Goal: Transaction & Acquisition: Obtain resource

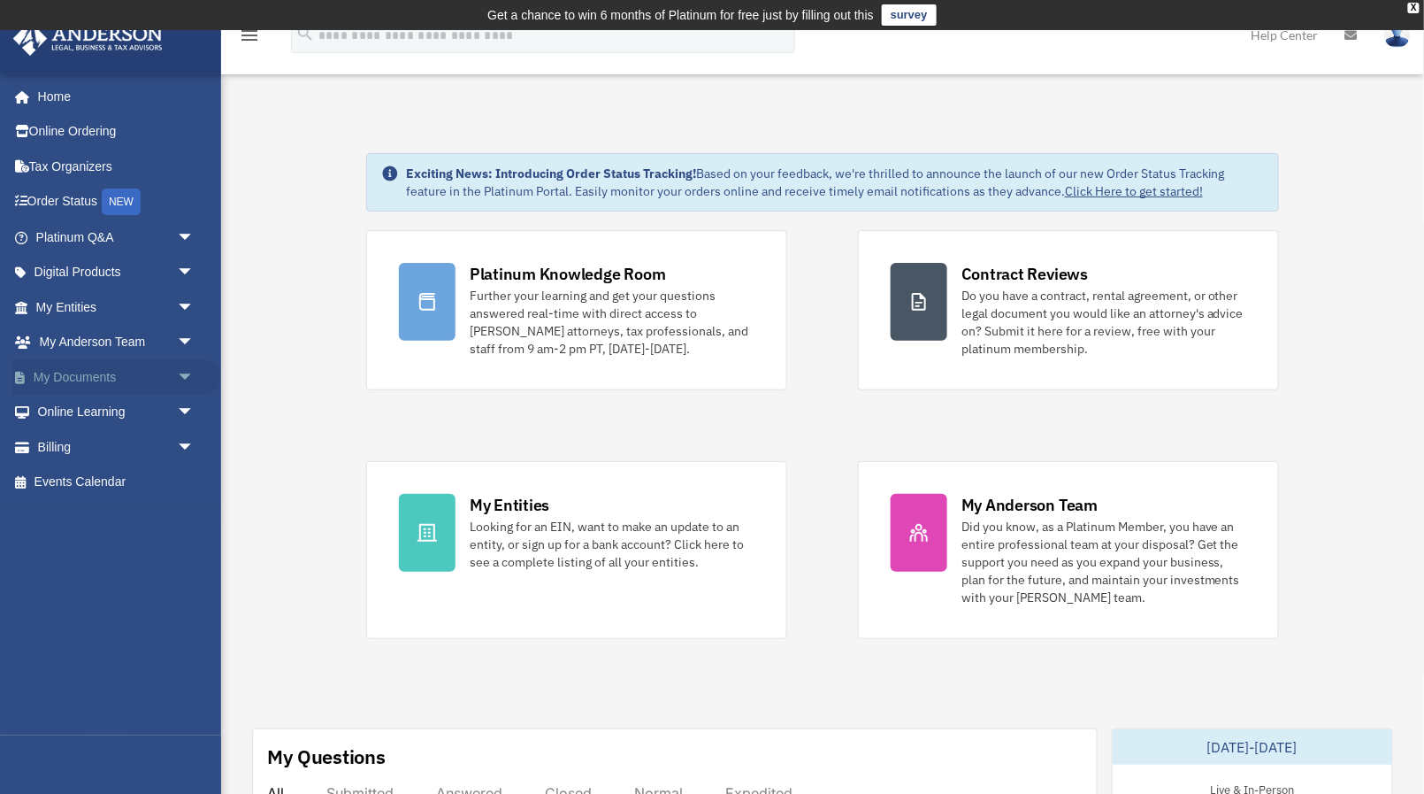
click at [130, 374] on link "My Documents arrow_drop_down" at bounding box center [116, 376] width 209 height 35
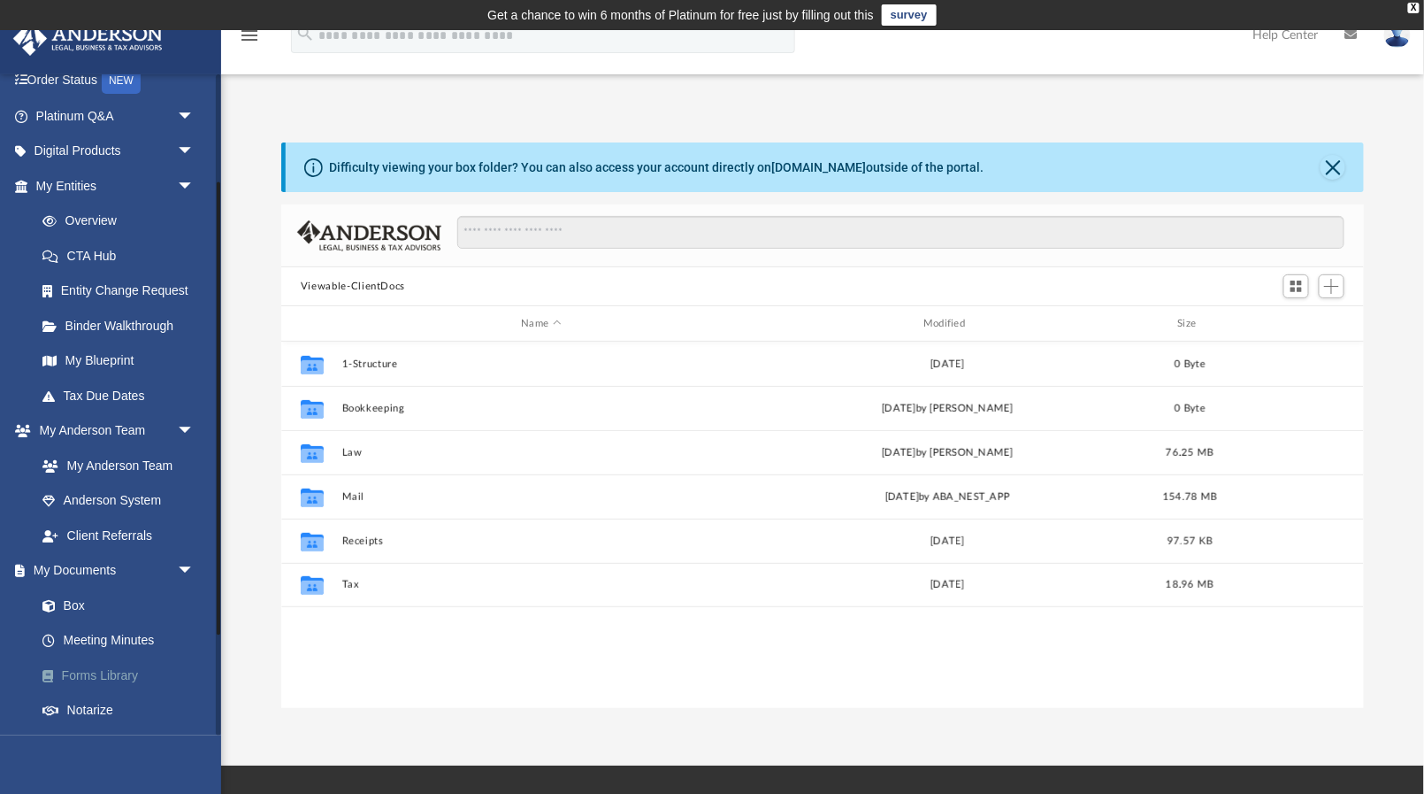
scroll to position [161, 0]
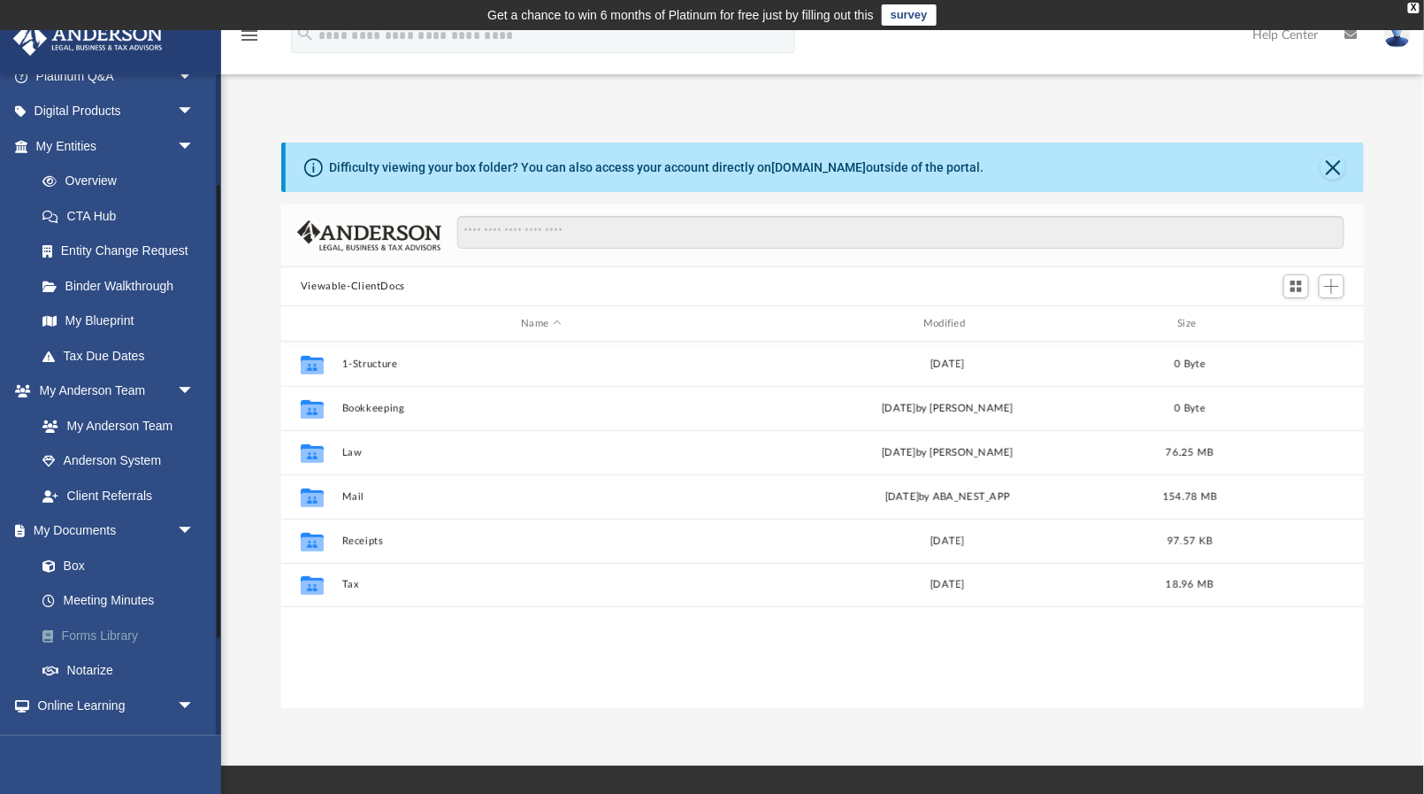
click at [96, 618] on link "Forms Library" at bounding box center [123, 635] width 196 height 35
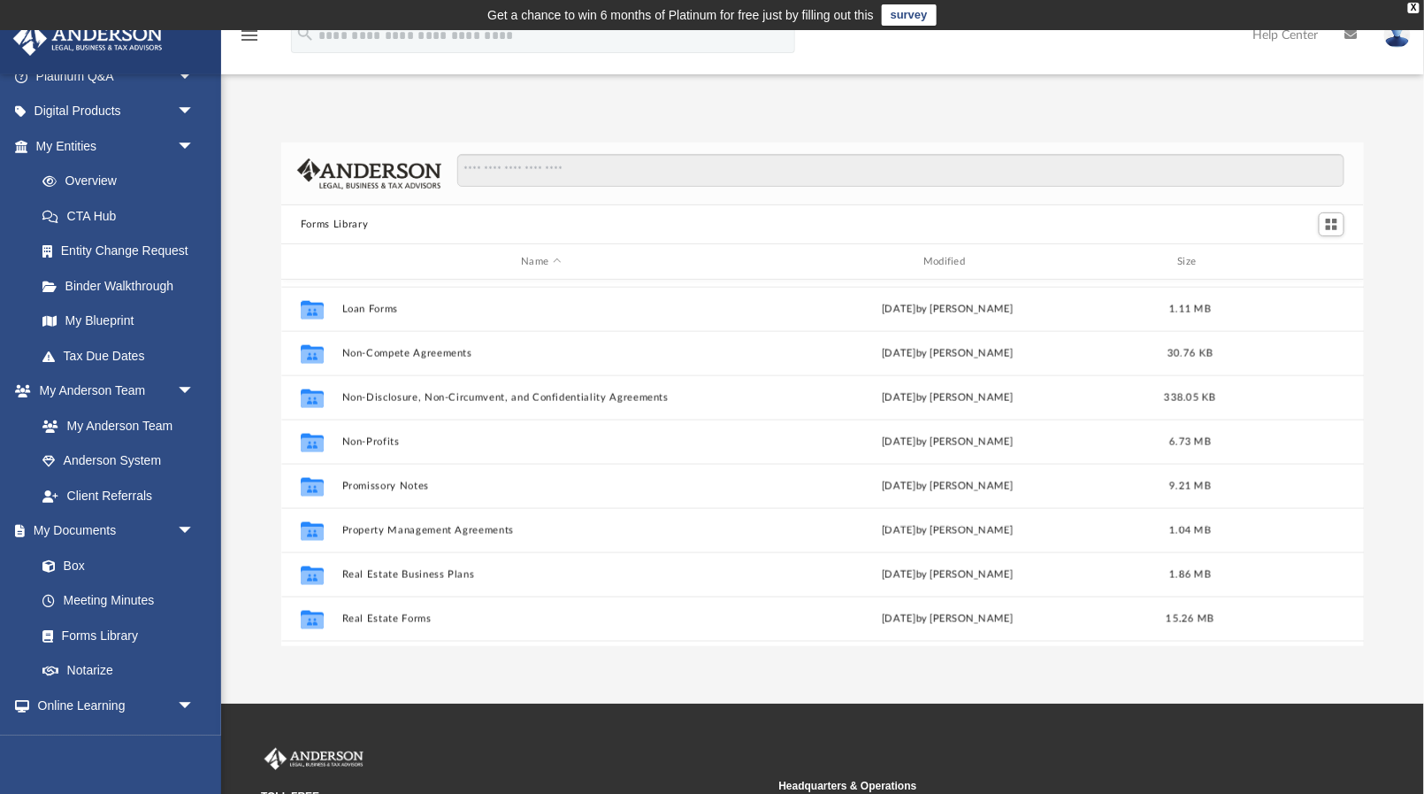
scroll to position [882, 0]
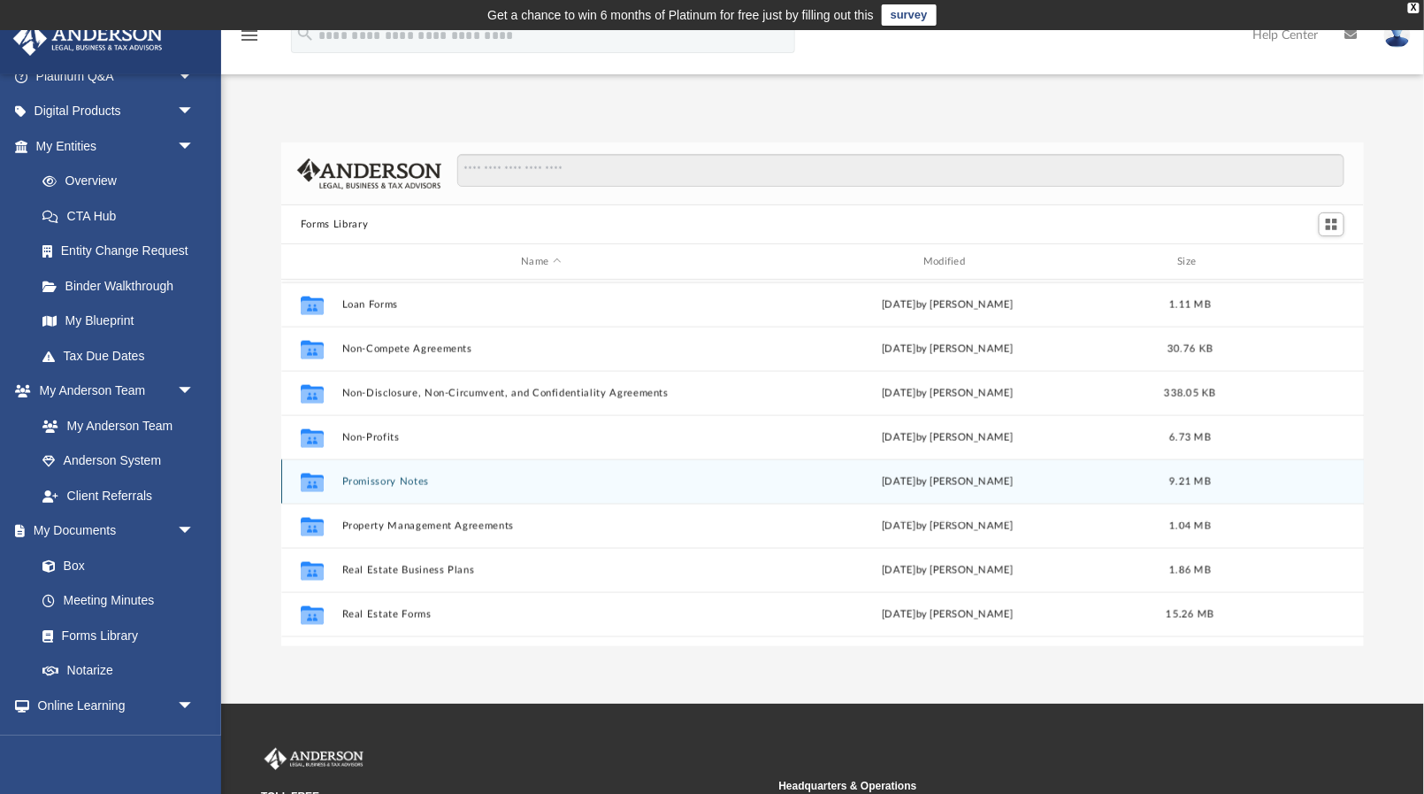
click at [392, 476] on button "Promissory Notes" at bounding box center [541, 482] width 399 height 12
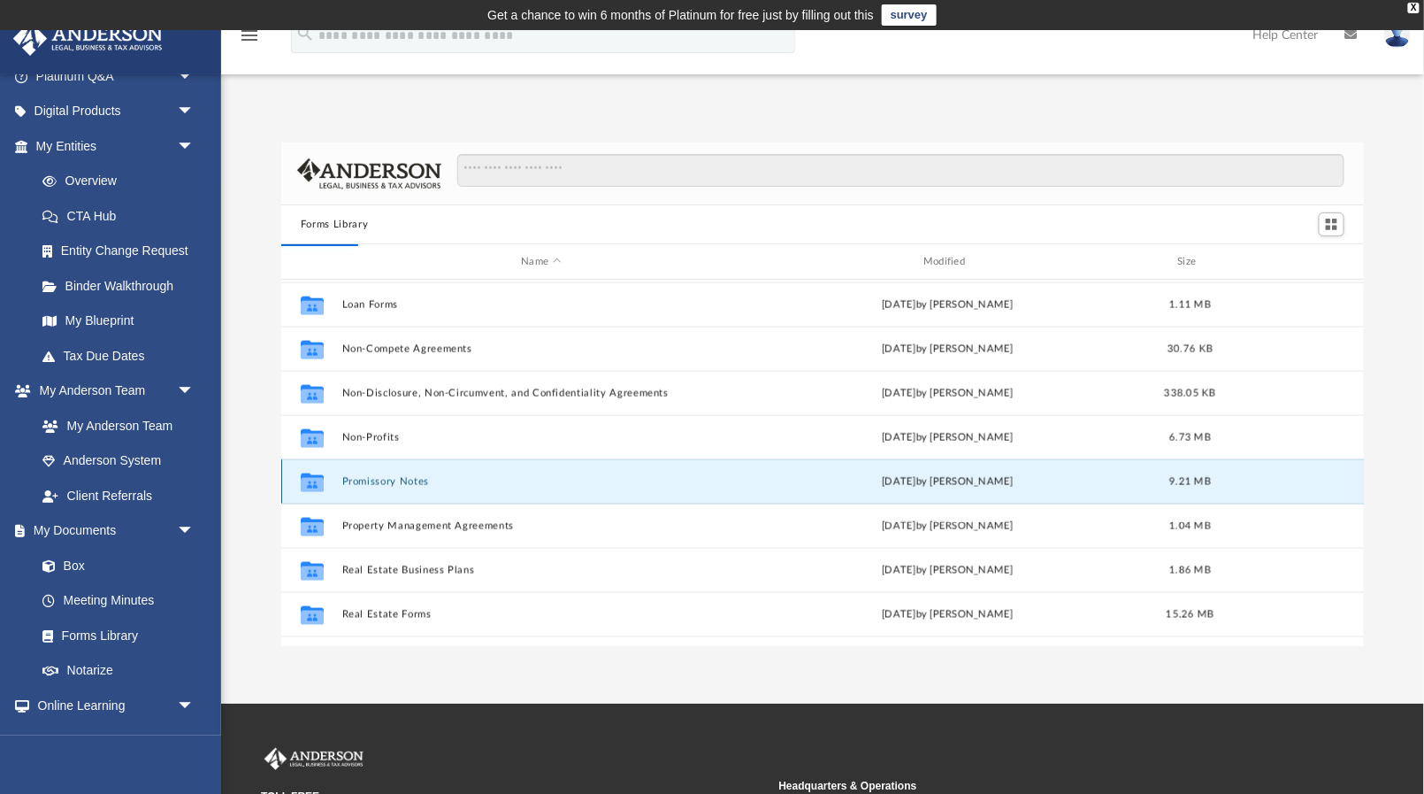
click at [326, 479] on icon "Collaborated Folder" at bounding box center [312, 481] width 28 height 28
click at [358, 476] on button "Promissory Notes" at bounding box center [541, 482] width 399 height 12
click at [298, 479] on icon "Collaborated Folder" at bounding box center [312, 481] width 28 height 28
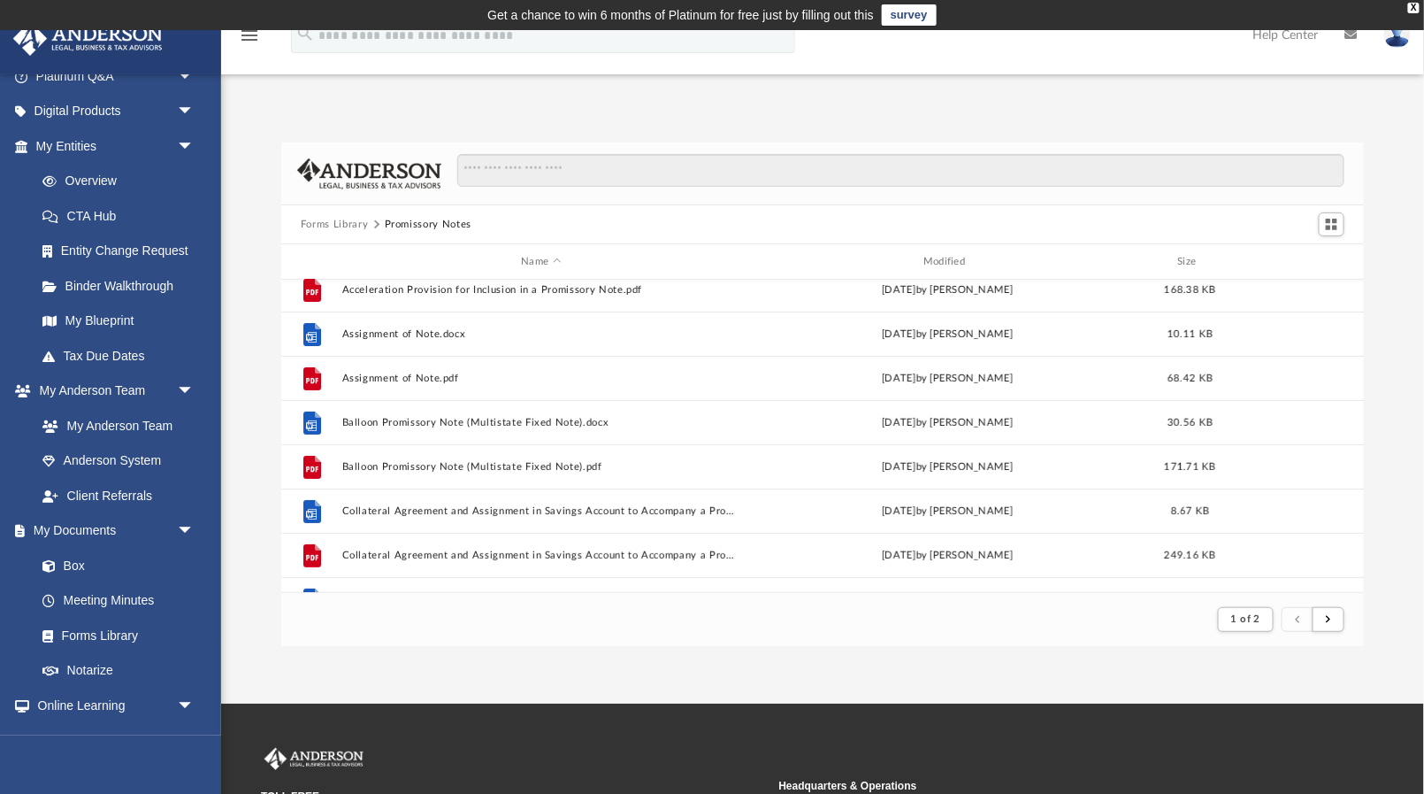
scroll to position [63, 0]
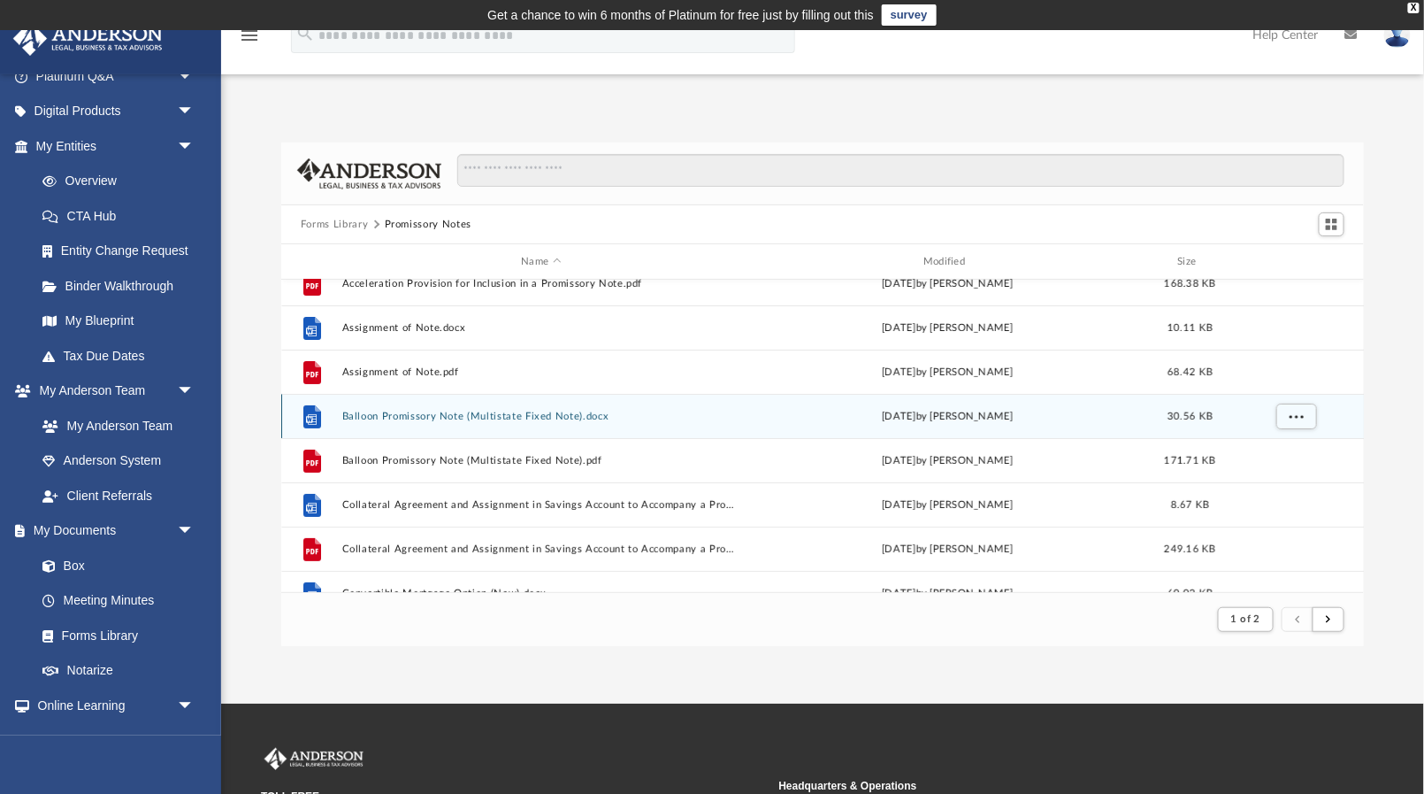
click at [313, 415] on icon "grid" at bounding box center [311, 418] width 11 height 11
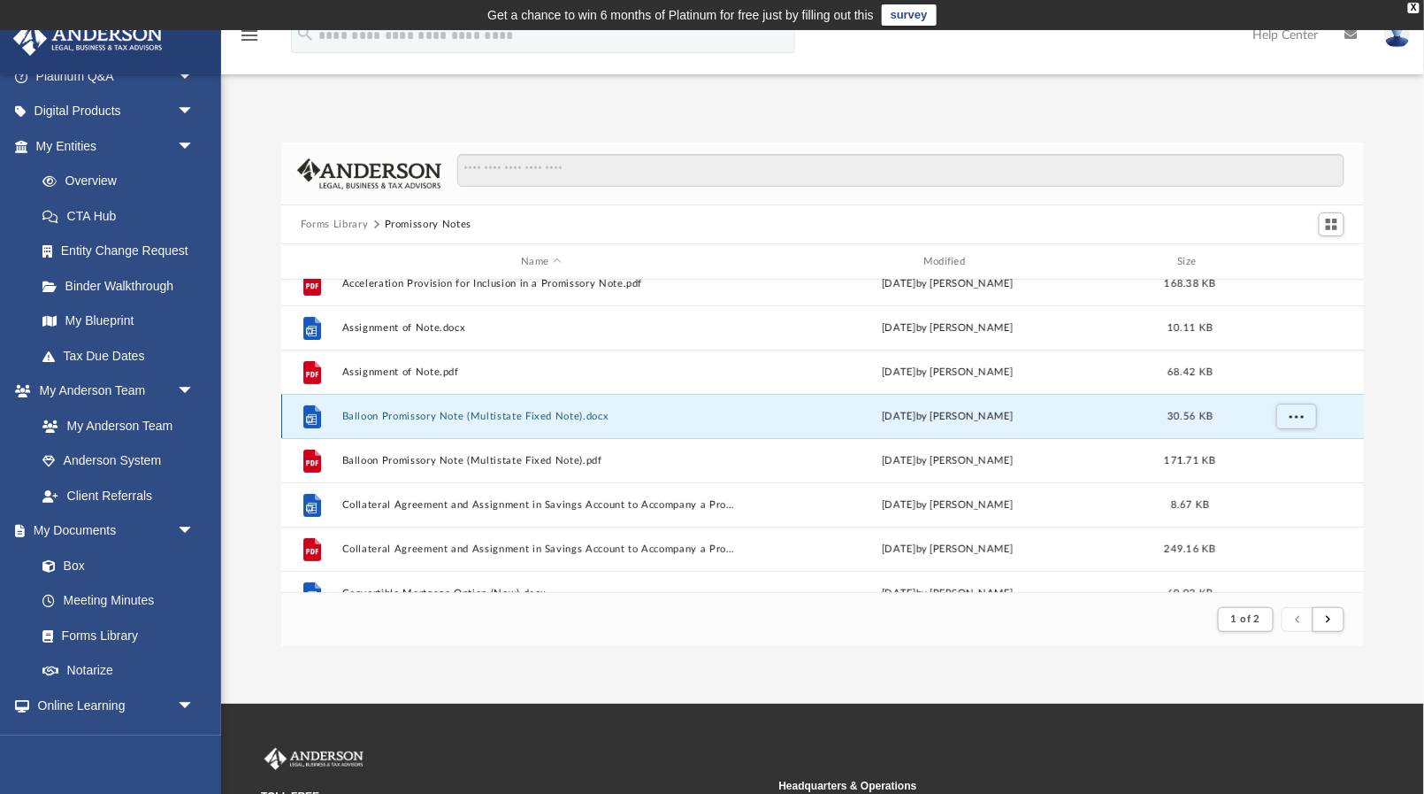
click at [373, 418] on button "Balloon Promissory Note (Multistate Fixed Note).docx" at bounding box center [541, 417] width 399 height 12
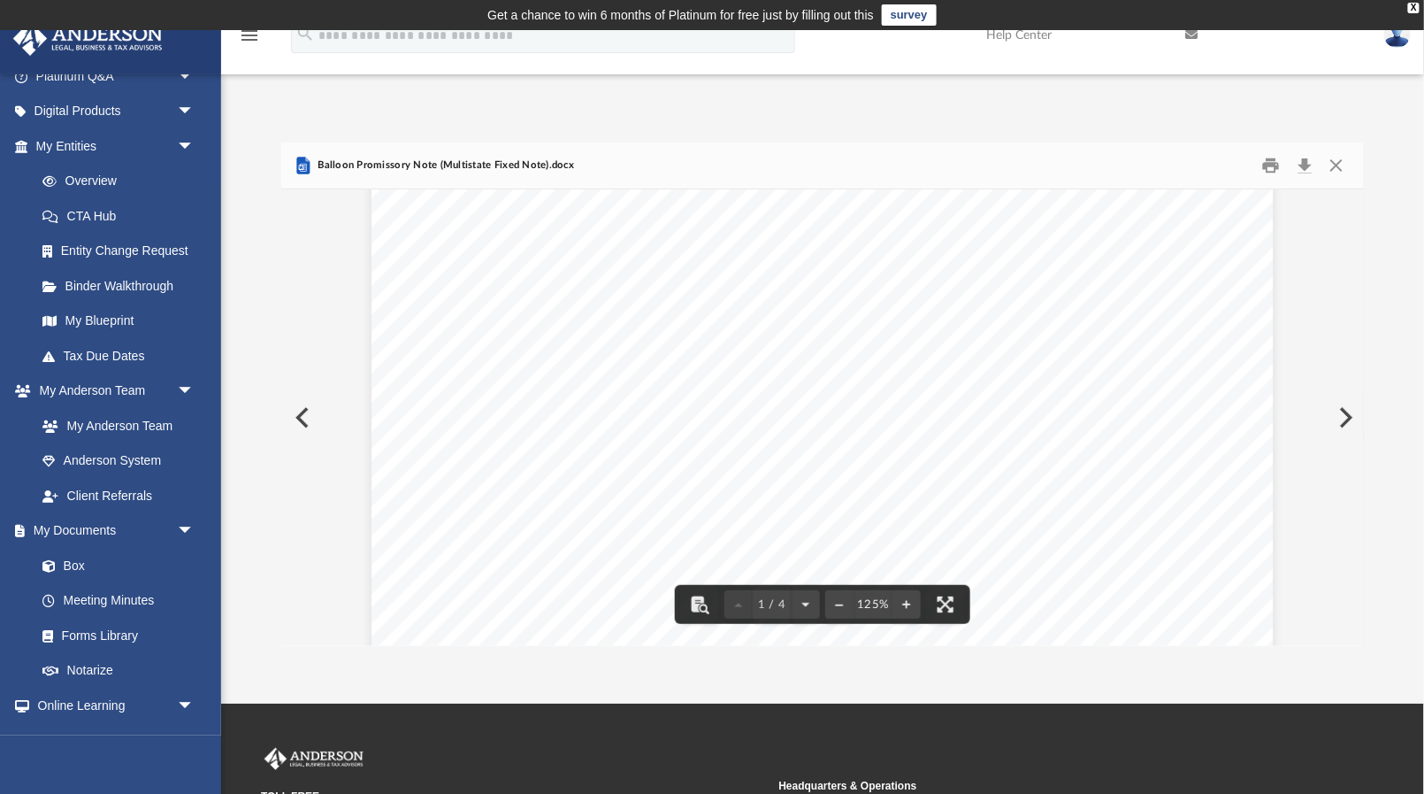
scroll to position [561, 0]
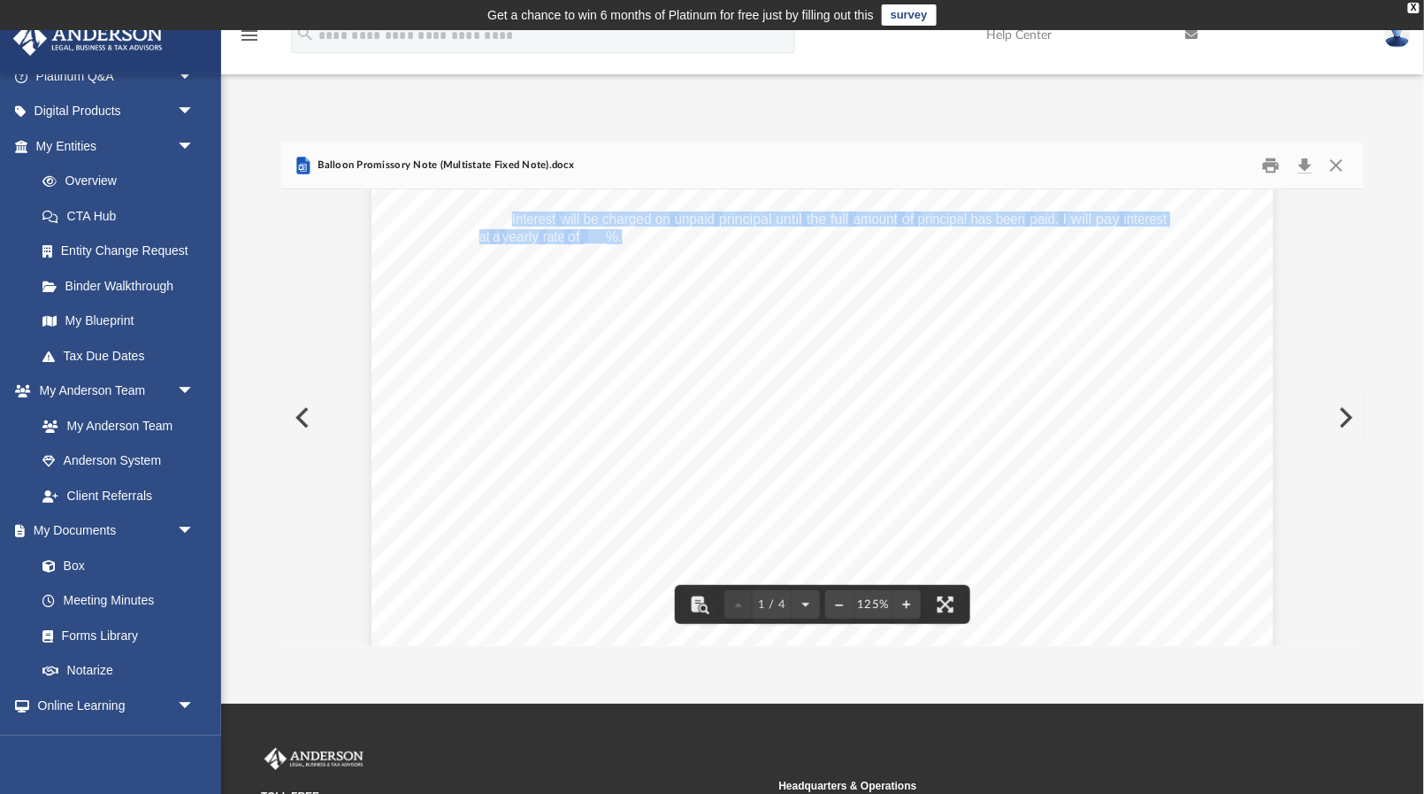
drag, startPoint x: 512, startPoint y: 219, endPoint x: 621, endPoint y: 233, distance: 109.7
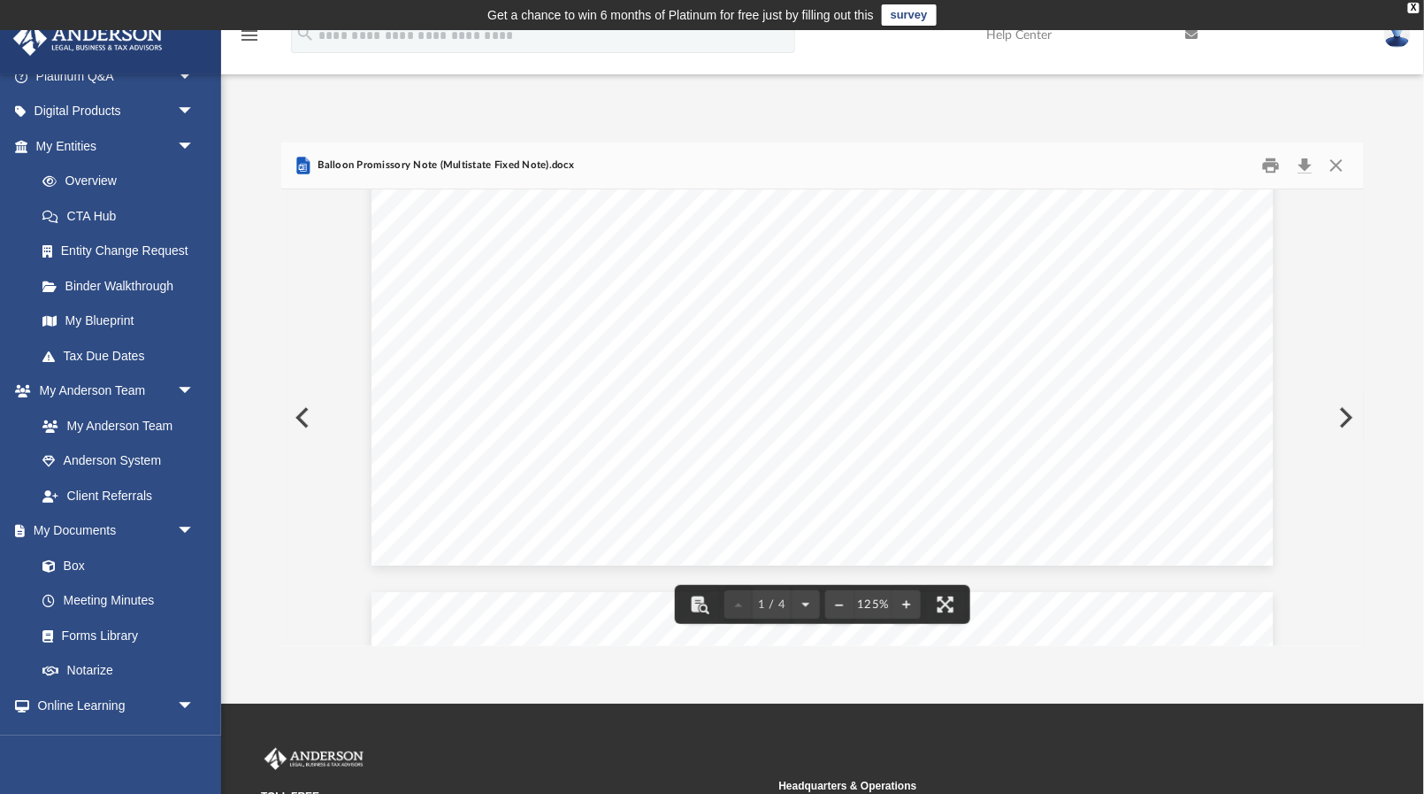
scroll to position [828, 0]
